Goal: Information Seeking & Learning: Learn about a topic

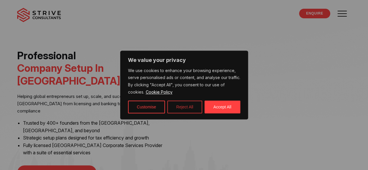
click at [180, 107] on button "Reject All" at bounding box center [184, 107] width 35 height 13
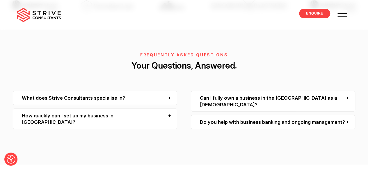
scroll to position [1685, 0]
